Goal: Use online tool/utility: Utilize a website feature to perform a specific function

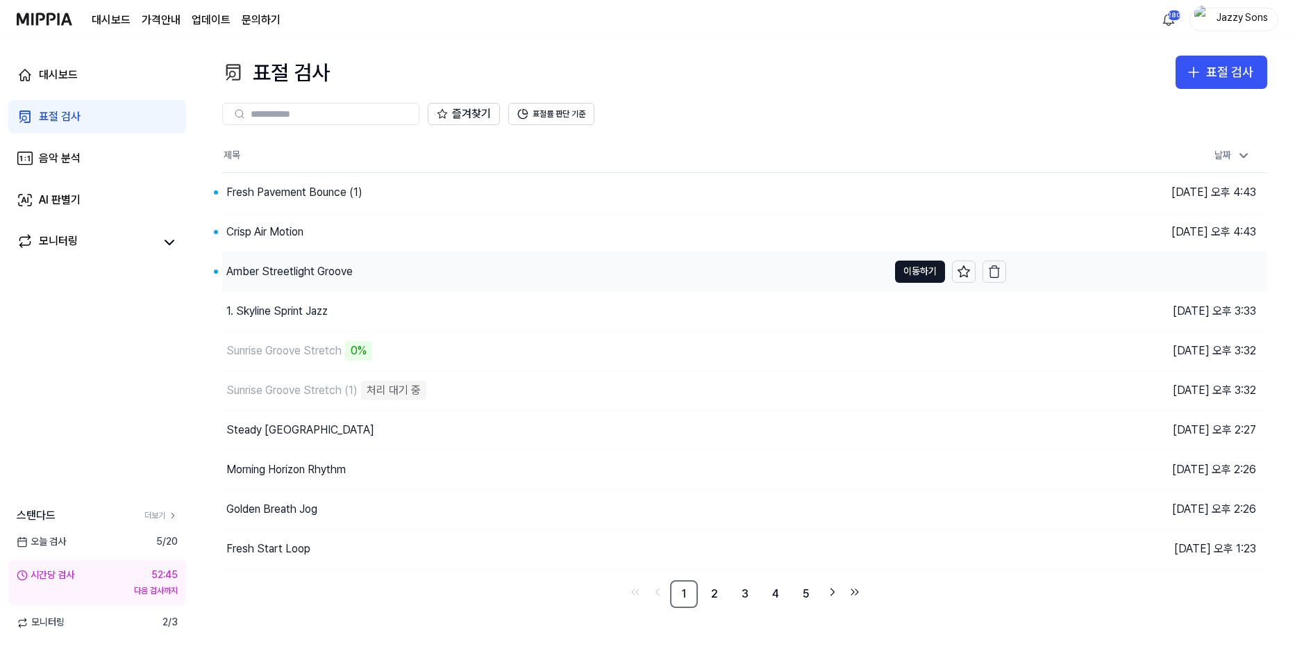
click at [274, 272] on div "Amber Streetlight Groove" at bounding box center [289, 271] width 126 height 17
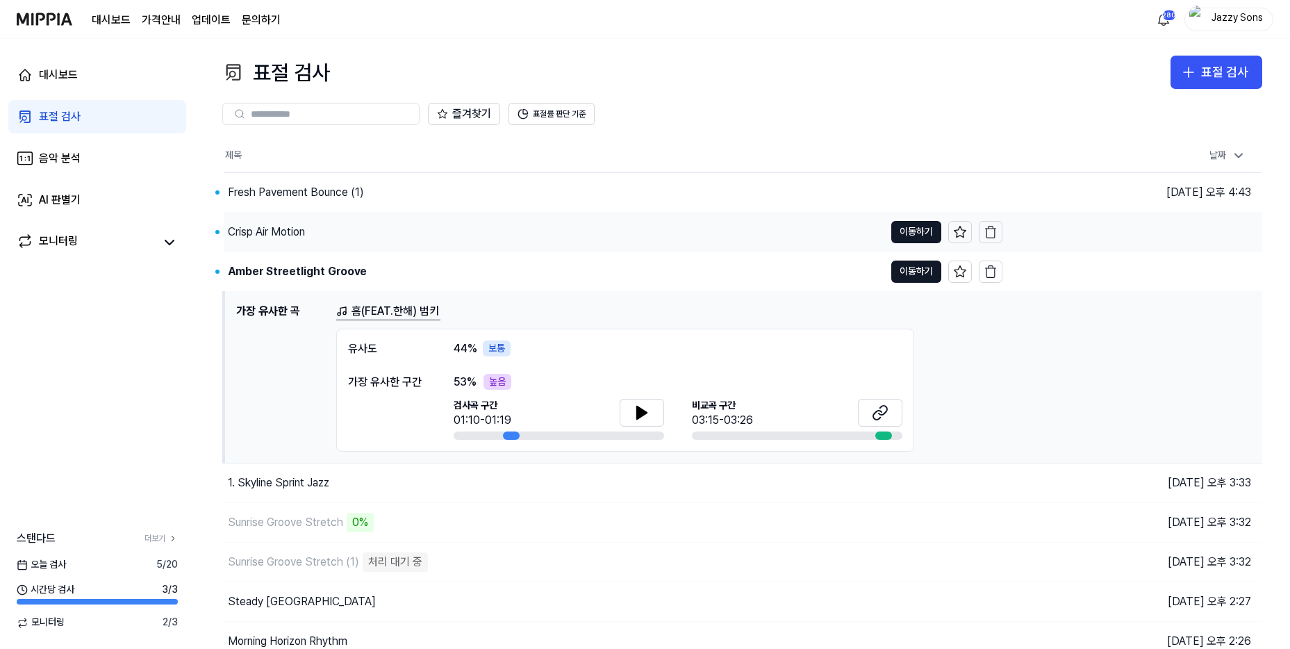
click at [259, 225] on div "Crisp Air Motion" at bounding box center [266, 232] width 77 height 17
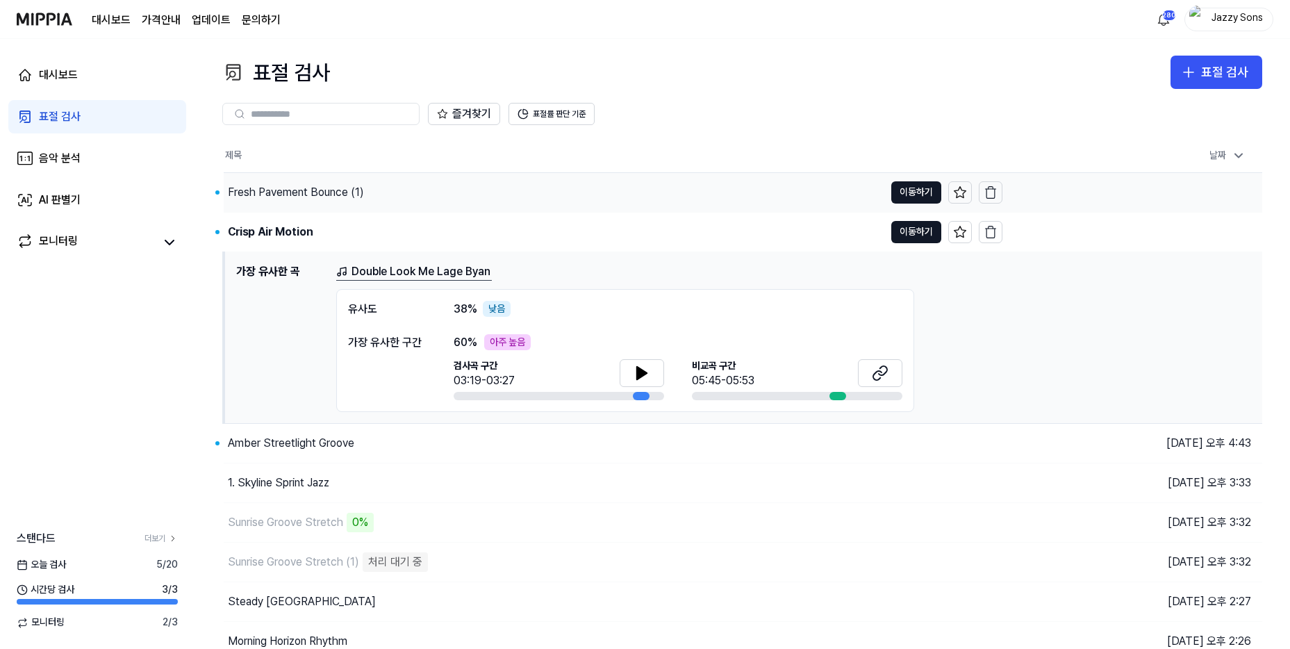
click at [260, 186] on div "Fresh Pavement Bounce (1)" at bounding box center [296, 192] width 136 height 17
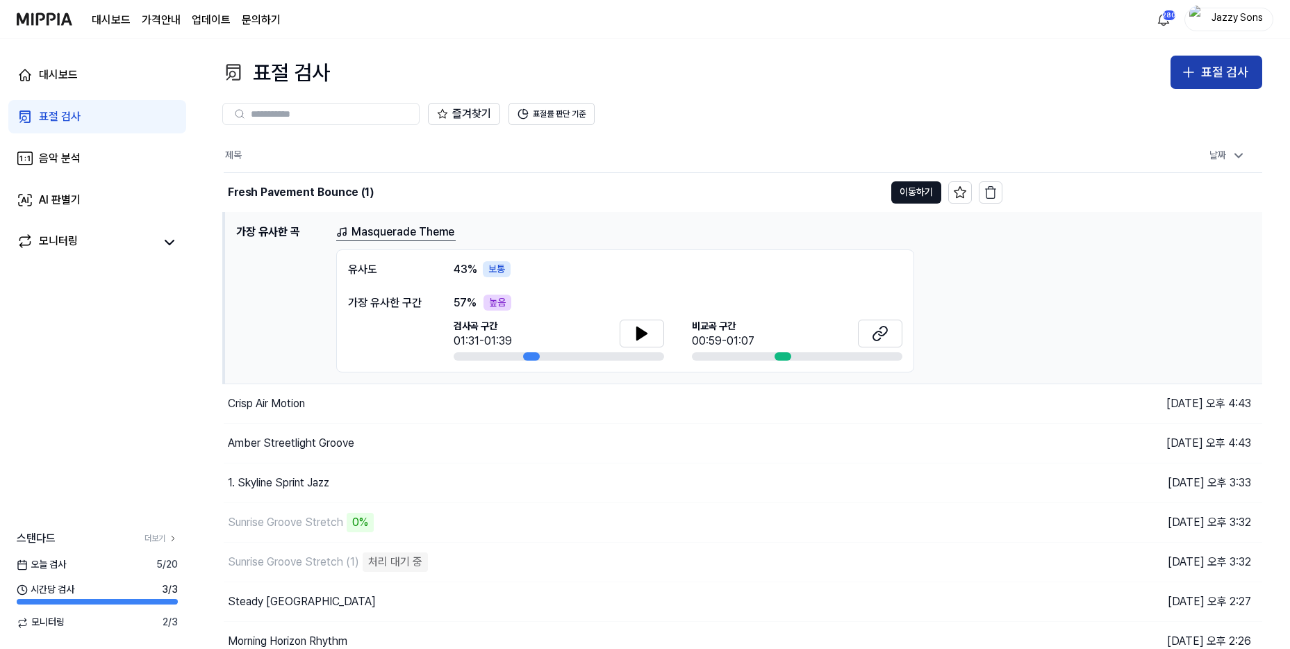
click at [1225, 65] on div "표절 검사" at bounding box center [1224, 73] width 47 height 20
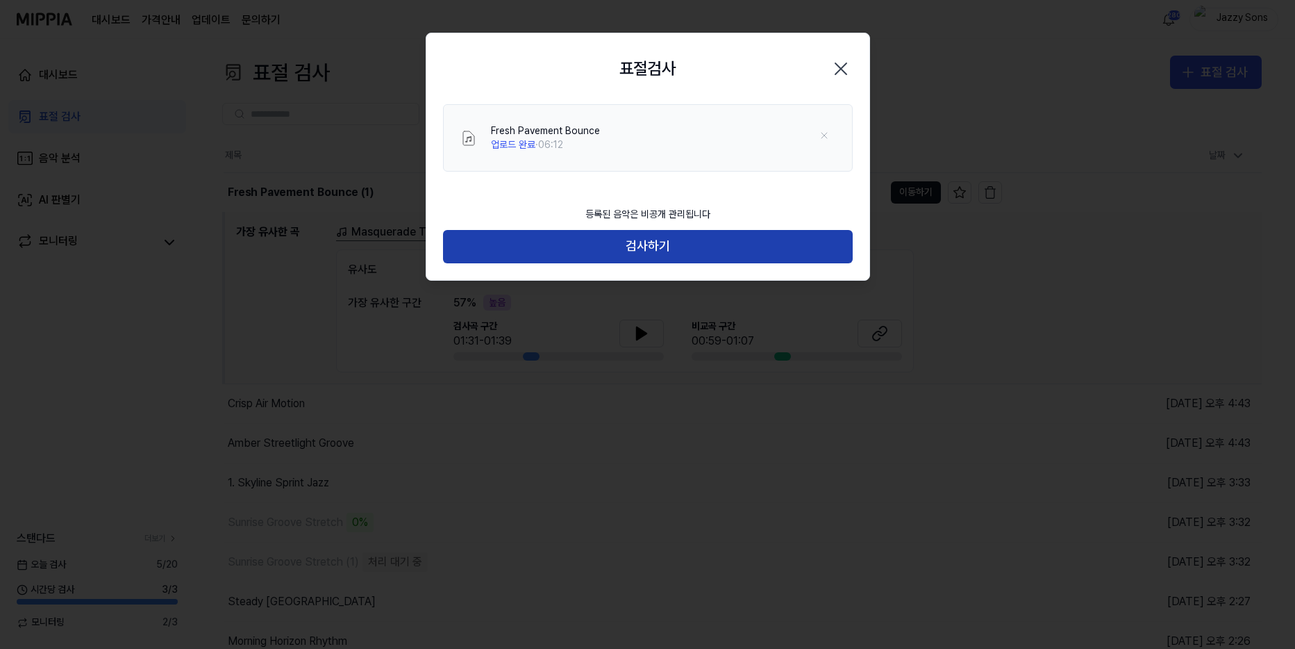
click at [647, 234] on button "검사하기" at bounding box center [648, 246] width 410 height 33
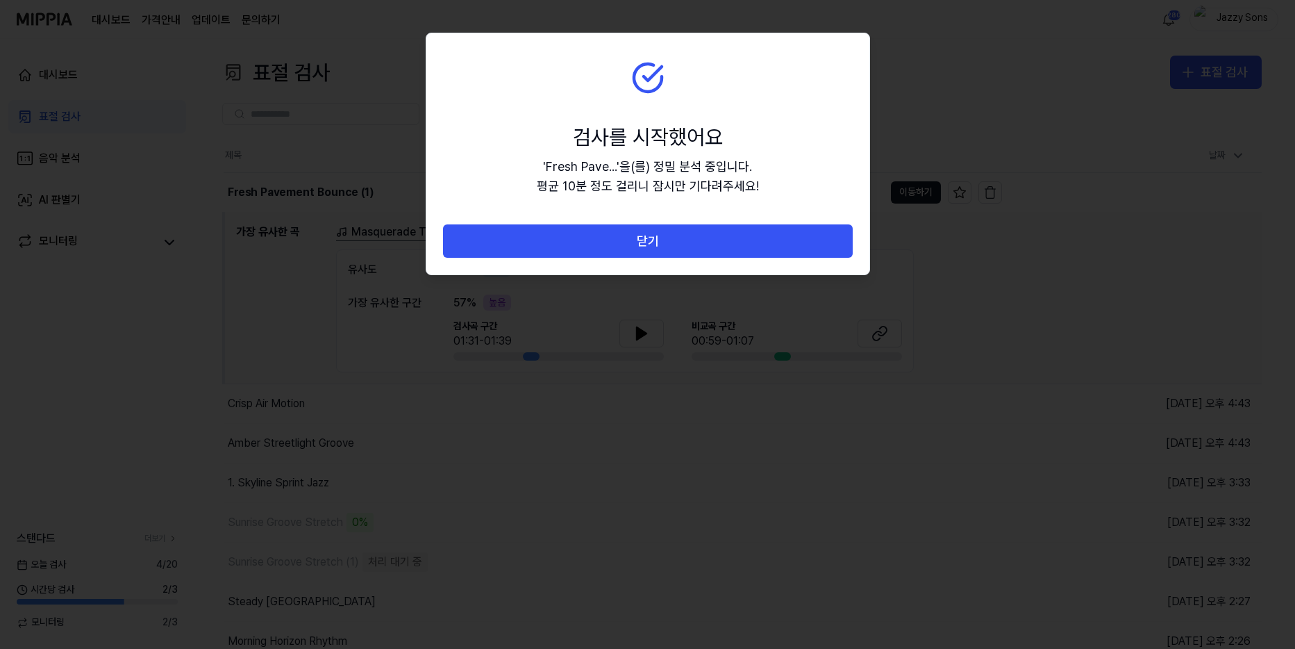
click at [647, 234] on button "닫기" at bounding box center [648, 240] width 410 height 33
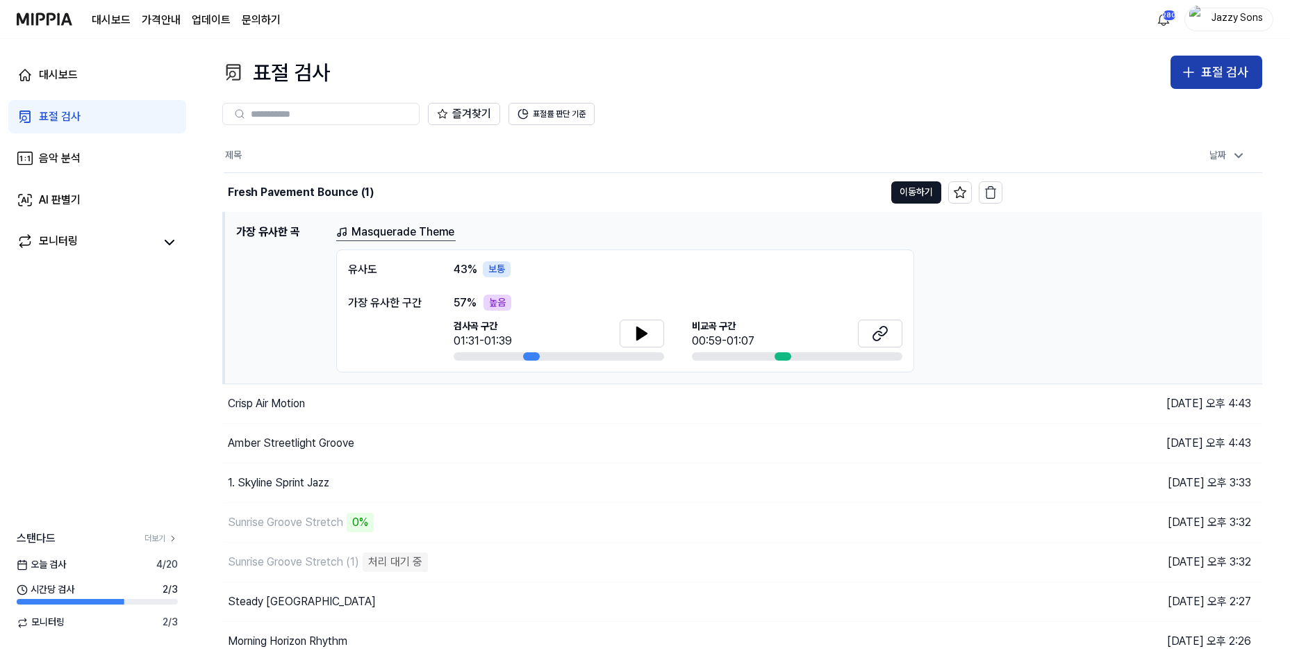
click at [1247, 72] on div "표절 검사" at bounding box center [1224, 73] width 47 height 20
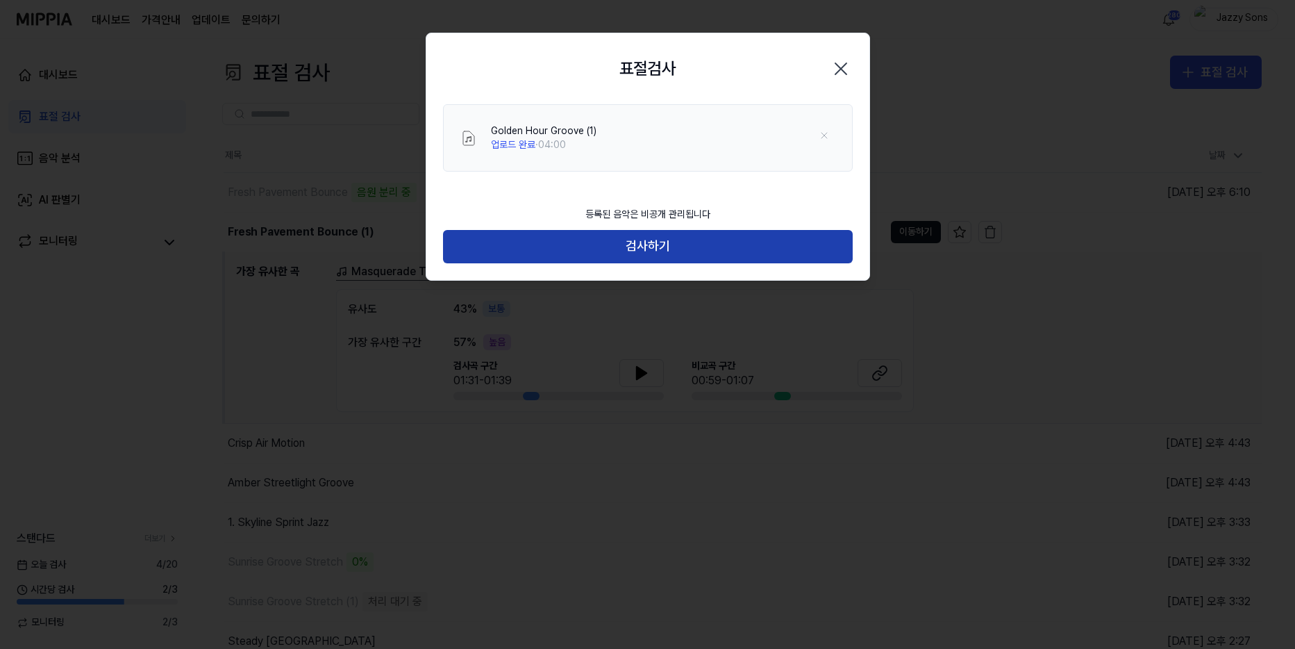
click at [652, 256] on button "검사하기" at bounding box center [648, 246] width 410 height 33
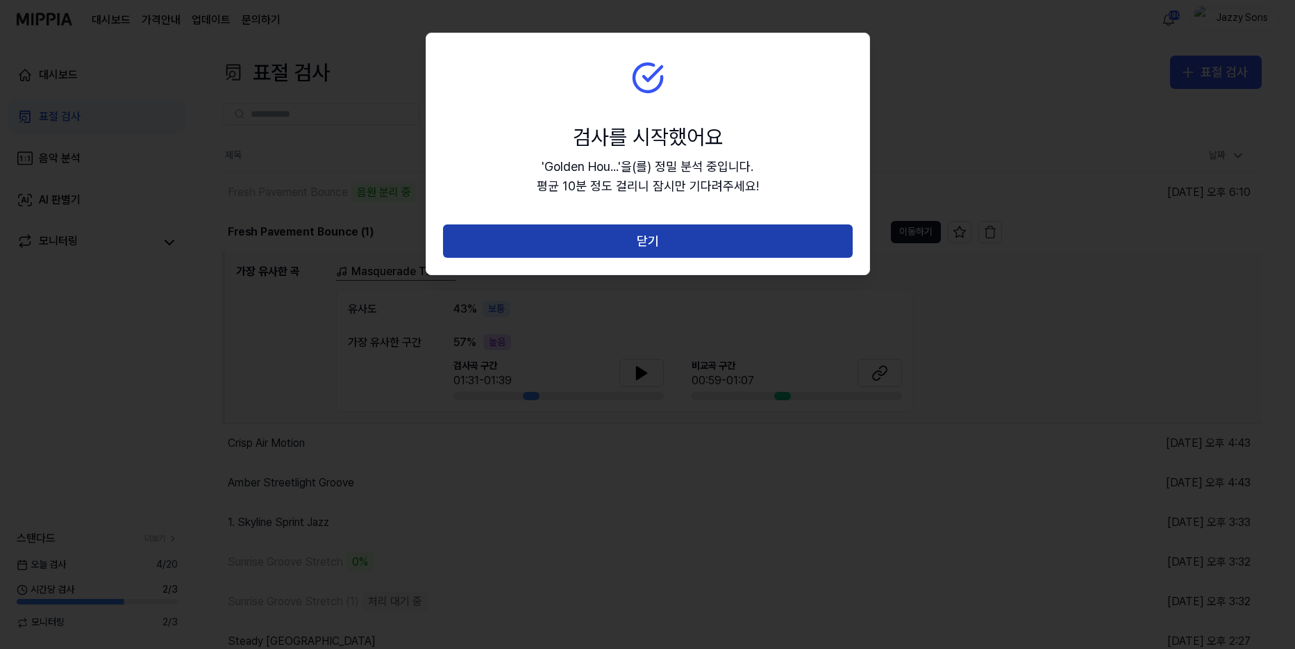
click at [665, 247] on button "닫기" at bounding box center [648, 240] width 410 height 33
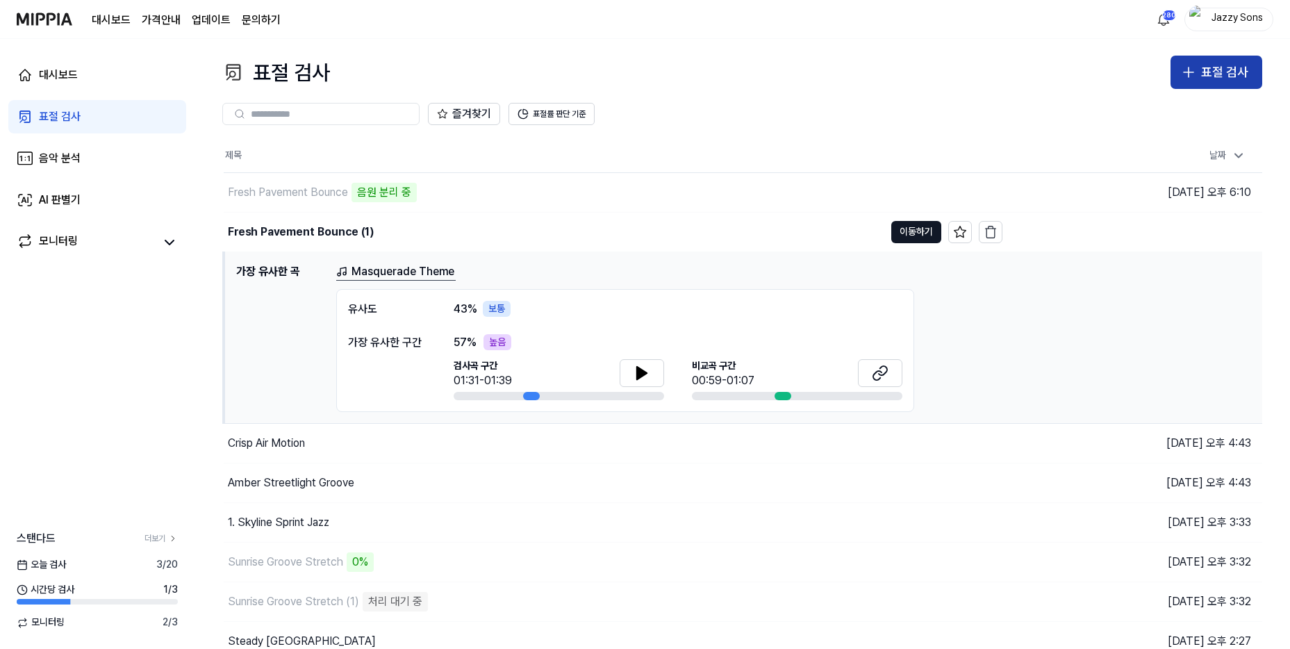
click at [1199, 58] on button "표절 검사" at bounding box center [1216, 72] width 92 height 33
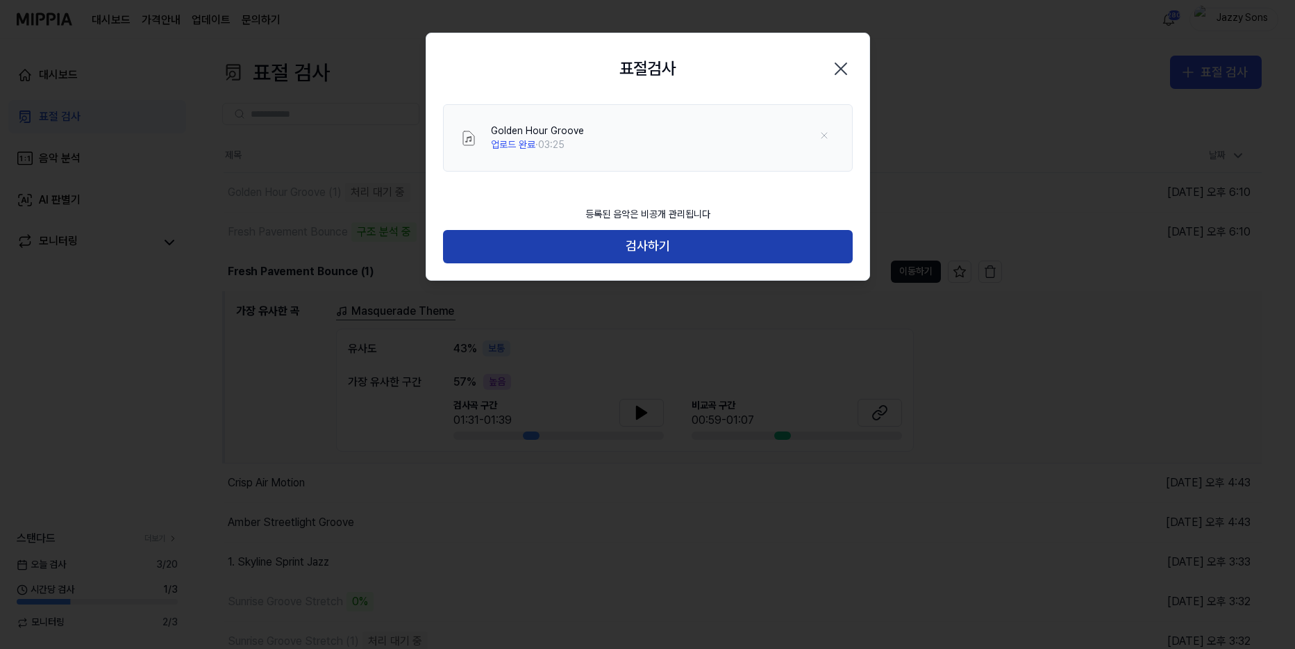
click at [567, 262] on button "검사하기" at bounding box center [648, 246] width 410 height 33
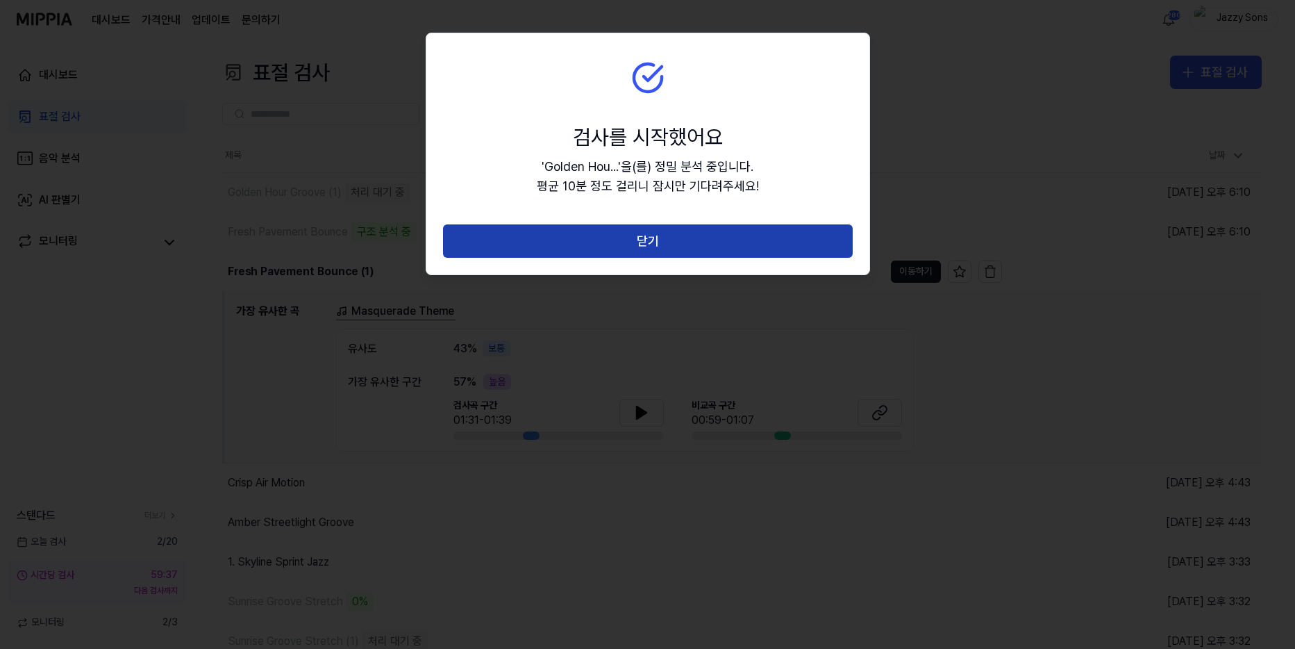
click at [649, 254] on button "닫기" at bounding box center [648, 240] width 410 height 33
